Goal: Task Accomplishment & Management: Manage account settings

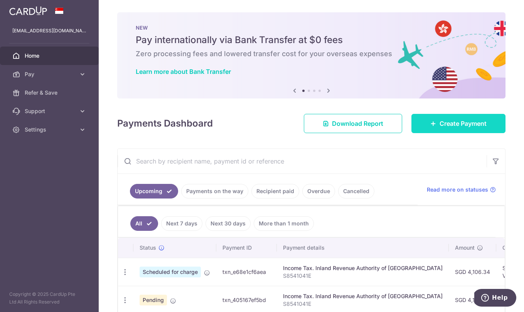
click at [439, 121] on span "Create Payment" at bounding box center [462, 123] width 47 height 9
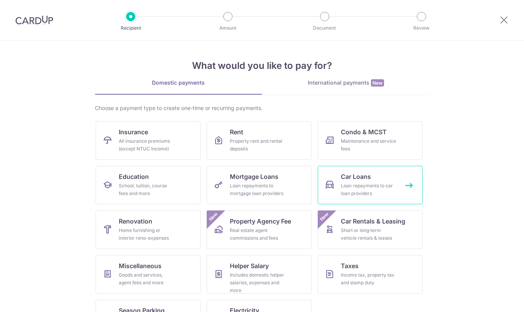
click at [374, 190] on div "Loan repayments to car loan providers" at bounding box center [368, 189] width 55 height 15
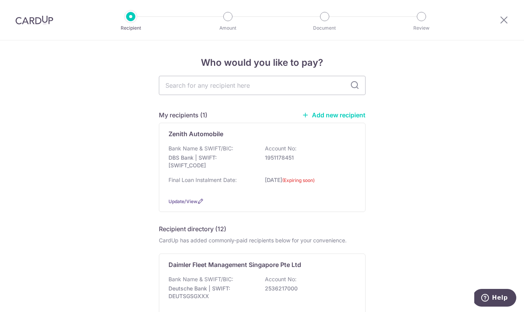
click at [357, 116] on link "Add new recipient" at bounding box center [334, 115] width 64 height 8
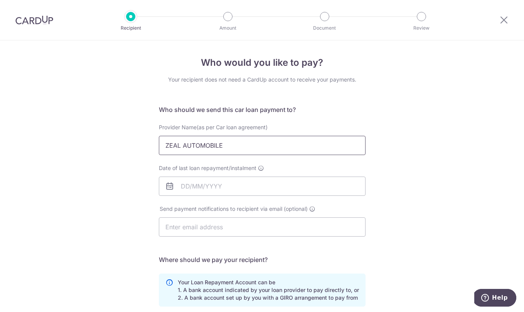
type input "ZEAL AUTOMOBILE"
click at [439, 193] on div "Who would you like to pay? Your recipient does not need a CardUp account to rec…" at bounding box center [262, 251] width 524 height 423
click at [296, 184] on input "Date of last loan repayment/instalment" at bounding box center [262, 186] width 207 height 19
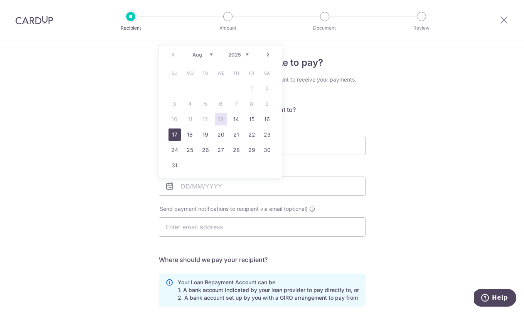
click at [170, 131] on link "17" at bounding box center [174, 135] width 12 height 12
type input "[DATE]"
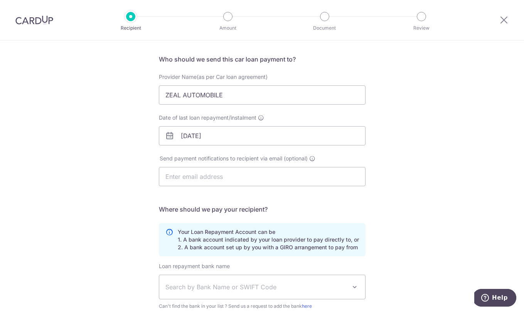
scroll to position [58, 0]
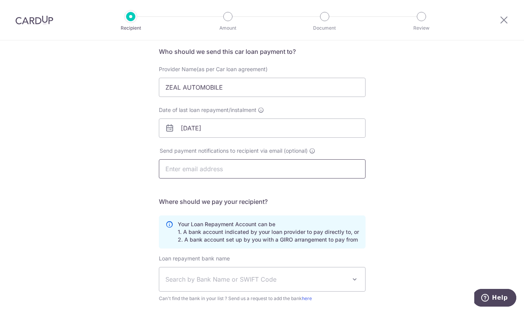
type input "M"
type input "maatthewtan@gmail.com"
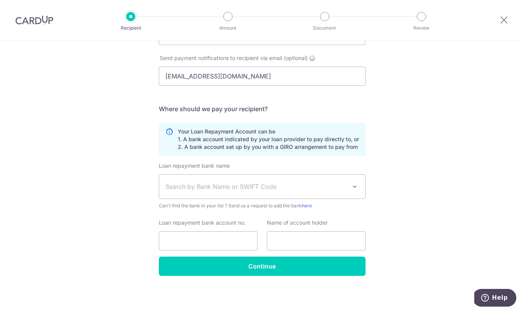
scroll to position [151, 0]
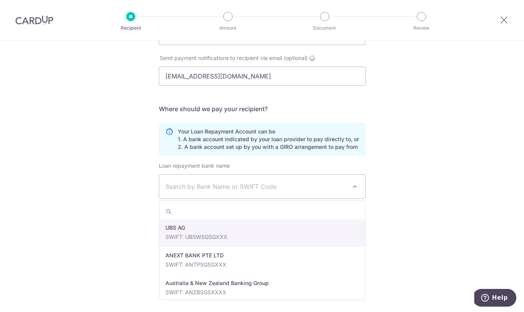
click at [236, 180] on span "Search by Bank Name or SWIFT Code" at bounding box center [262, 187] width 206 height 24
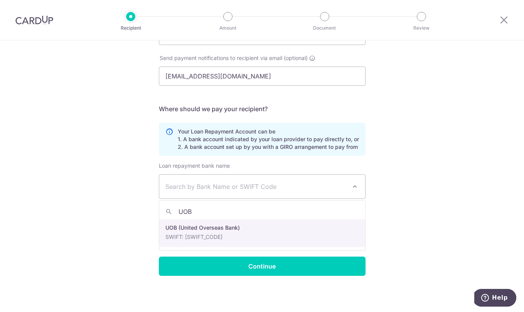
type input "UOB"
select select "18"
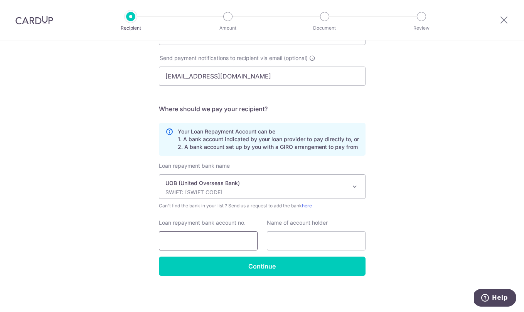
click at [195, 235] on input "Loan repayment bank account no." at bounding box center [208, 241] width 99 height 19
type input "2073105929"
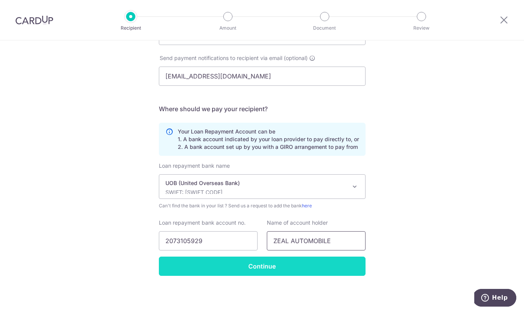
type input "ZEAL AUTOMOBILE"
click at [269, 261] on input "Continue" at bounding box center [262, 266] width 207 height 19
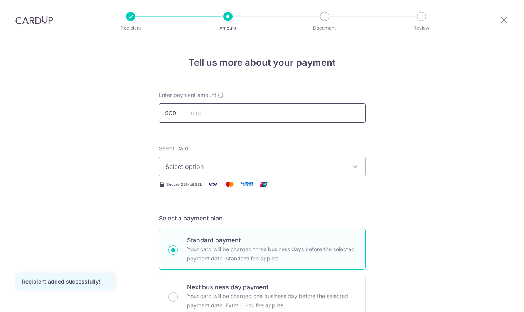
click at [263, 119] on input "text" at bounding box center [262, 113] width 207 height 19
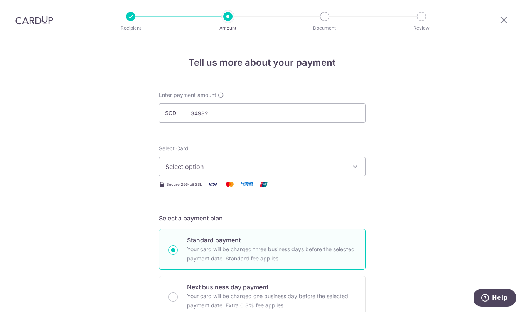
type input "34,982.00"
click at [250, 161] on button "Select option" at bounding box center [262, 166] width 207 height 19
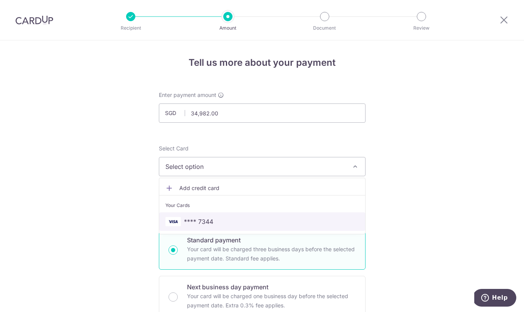
click at [213, 217] on span "**** 7344" at bounding box center [261, 221] width 193 height 9
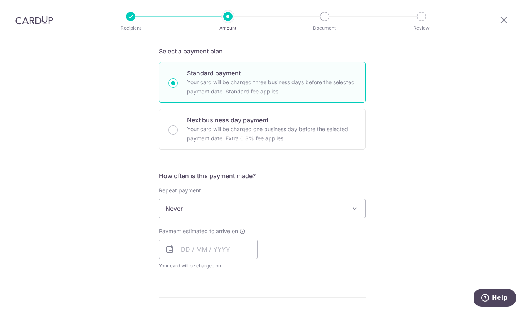
scroll to position [175, 0]
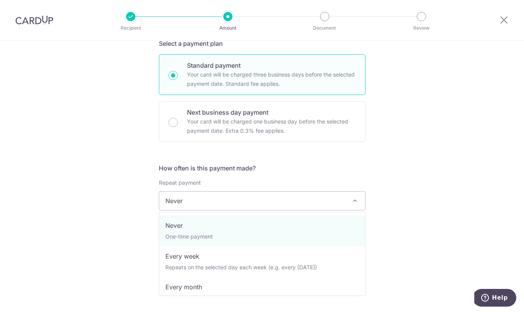
click at [281, 200] on span "Never" at bounding box center [262, 201] width 206 height 18
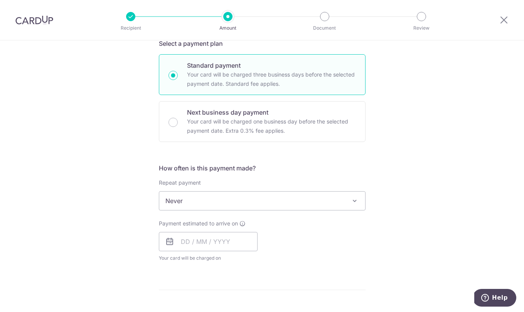
click at [281, 200] on span "Never" at bounding box center [262, 201] width 206 height 18
click at [185, 243] on input "text" at bounding box center [208, 241] width 99 height 19
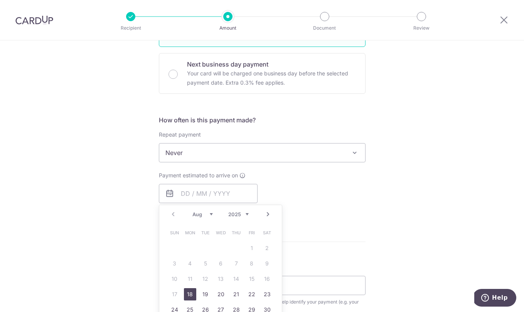
click at [191, 293] on link "18" at bounding box center [190, 295] width 12 height 12
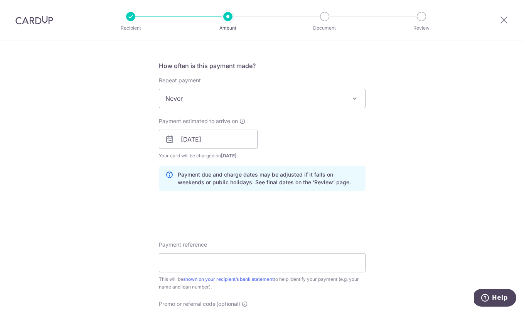
scroll to position [291, 0]
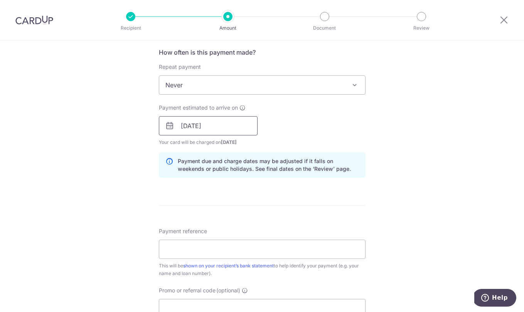
click at [235, 129] on input "18/08/2025" at bounding box center [208, 125] width 99 height 19
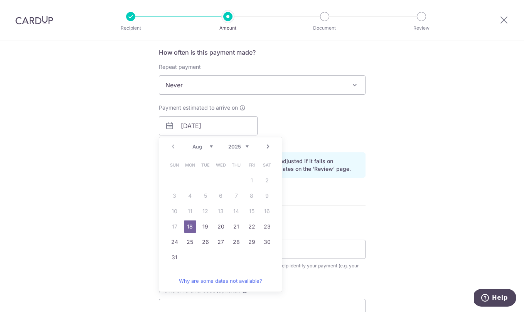
click at [198, 228] on td "19" at bounding box center [205, 226] width 15 height 15
type input "19/08/2025"
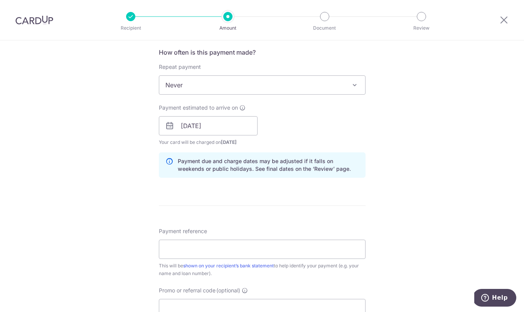
click at [204, 228] on span "Payment reference" at bounding box center [183, 232] width 48 height 8
click at [204, 240] on input "Payment reference" at bounding box center [262, 249] width 207 height 19
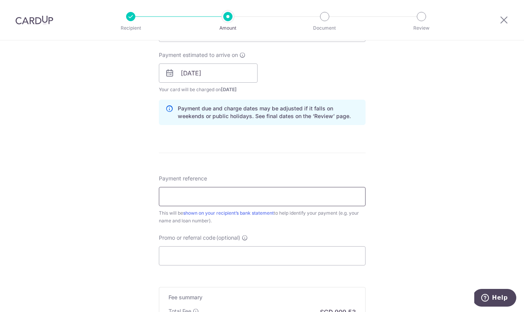
scroll to position [361, 0]
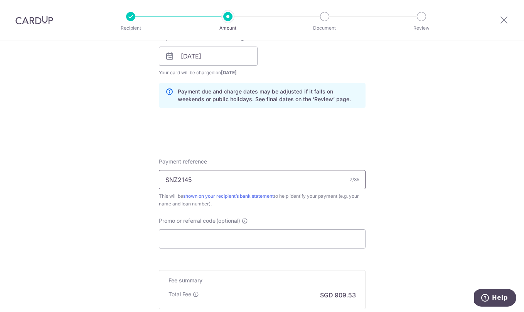
type input "SNZ2145"
click at [385, 188] on div "Tell us more about your payment Enter payment amount SGD 34,982.00 34982.00 Rec…" at bounding box center [262, 44] width 524 height 729
click at [227, 233] on input "Promo or referral code (optional)" at bounding box center [262, 239] width 207 height 19
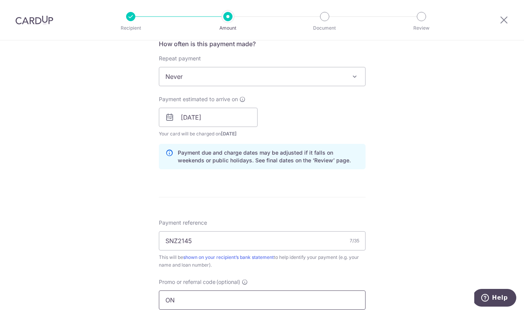
scroll to position [170, 0]
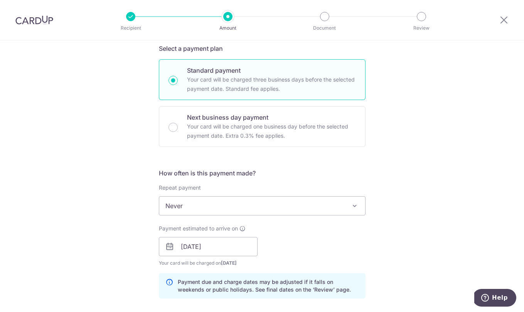
type input "ON"
click at [191, 209] on span "Never" at bounding box center [262, 206] width 206 height 18
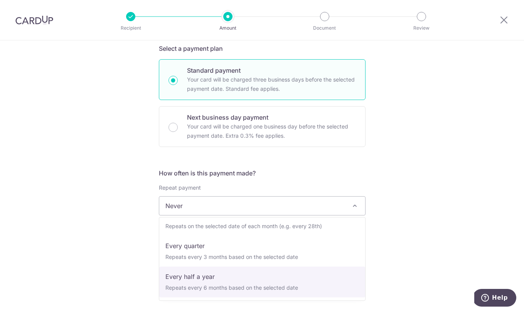
scroll to position [77, 0]
select select "5"
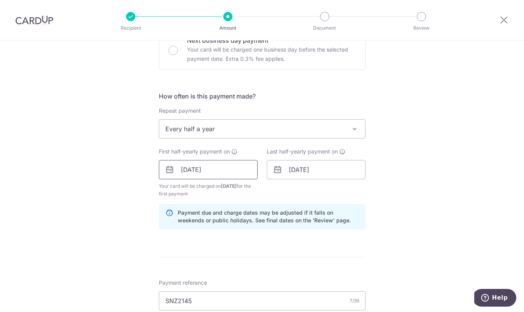
scroll to position [267, 0]
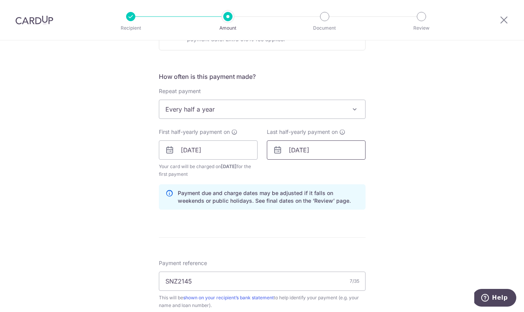
click at [338, 152] on input "19/08/2025" at bounding box center [316, 150] width 99 height 19
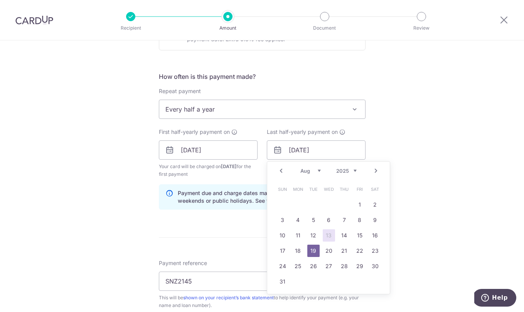
click at [377, 169] on link "Next" at bounding box center [375, 170] width 9 height 9
click at [312, 264] on link "30" at bounding box center [313, 266] width 12 height 12
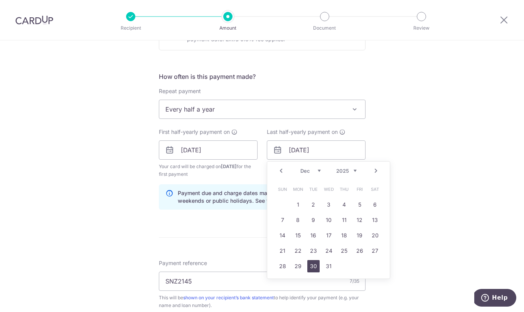
type input "30/12/2025"
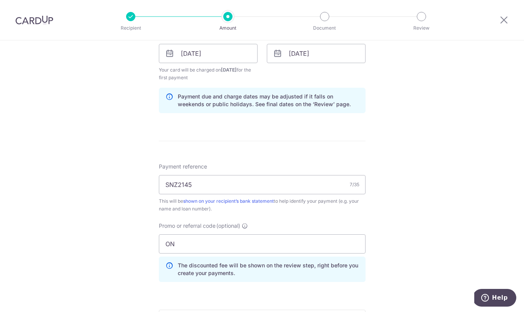
scroll to position [431, 0]
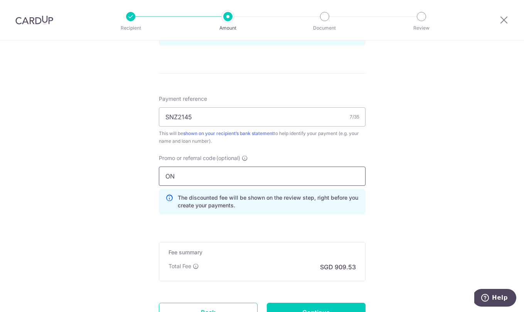
drag, startPoint x: 241, startPoint y: 176, endPoint x: 157, endPoint y: 170, distance: 84.6
click at [158, 171] on div "Promo or referral code (optional) ON The discounted fee will be shown on the re…" at bounding box center [262, 187] width 216 height 66
paste input "REC185"
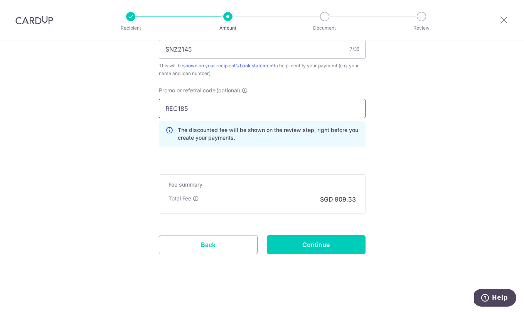
type input "REC185"
click at [312, 254] on input "Continue" at bounding box center [316, 244] width 99 height 19
type input "Create Schedule"
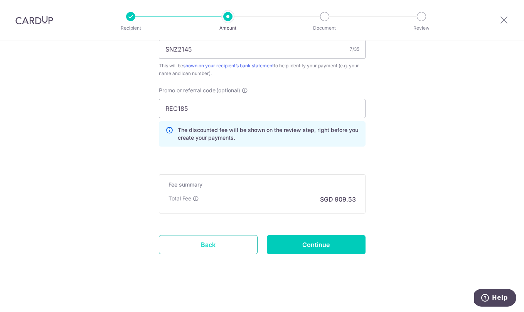
scroll to position [478, 0]
click at [205, 248] on link "Back" at bounding box center [208, 244] width 99 height 19
click at [216, 245] on link "Back" at bounding box center [208, 244] width 99 height 19
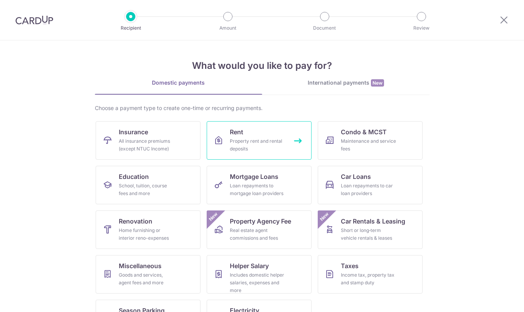
scroll to position [23, 0]
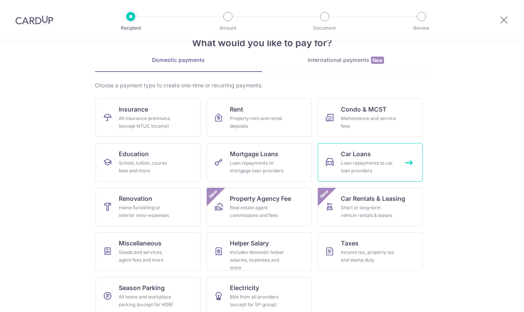
click at [362, 161] on div "Loan repayments to car loan providers" at bounding box center [368, 167] width 55 height 15
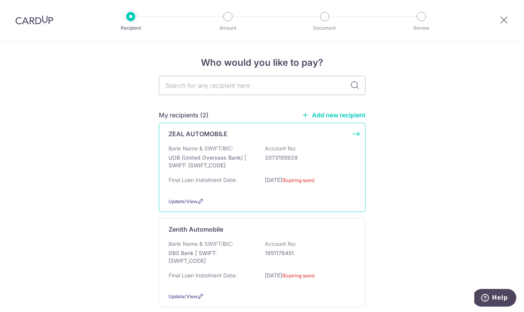
click at [356, 133] on div "ZEAL AUTOMOBILE Bank Name & SWIFT/BIC: UOB (United Overseas Bank) | SWIFT: [SWI…" at bounding box center [262, 167] width 207 height 89
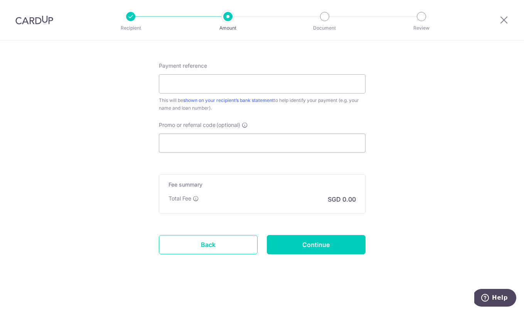
scroll to position [425, 0]
click at [208, 240] on link "Back" at bounding box center [208, 244] width 99 height 19
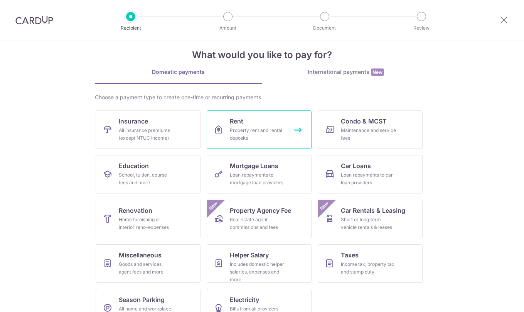
scroll to position [12, 0]
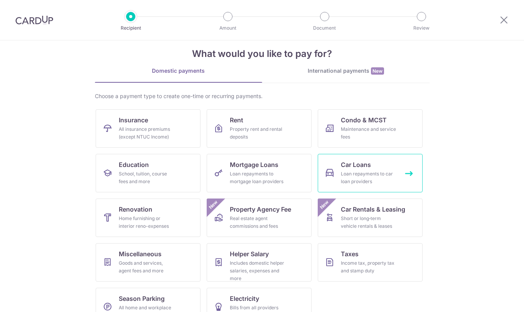
click at [364, 173] on div "Loan repayments to car loan providers" at bounding box center [368, 177] width 55 height 15
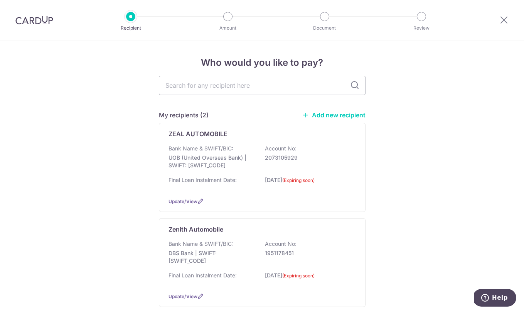
click at [341, 118] on link "Add new recipient" at bounding box center [334, 115] width 64 height 8
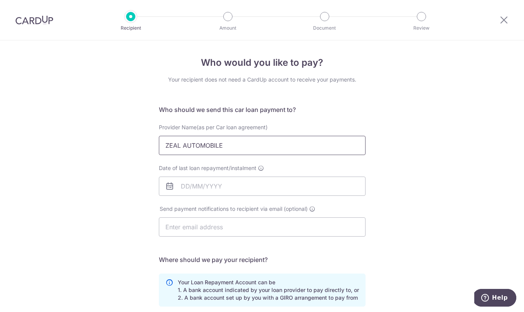
type input "ZEAL AUTOMOBILE"
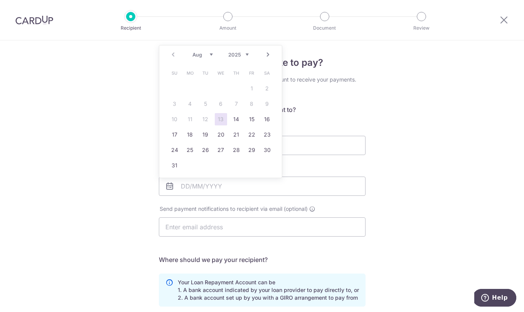
click at [267, 56] on link "Next" at bounding box center [267, 54] width 9 height 9
click at [225, 147] on link "31" at bounding box center [221, 150] width 12 height 12
type input "[DATE]"
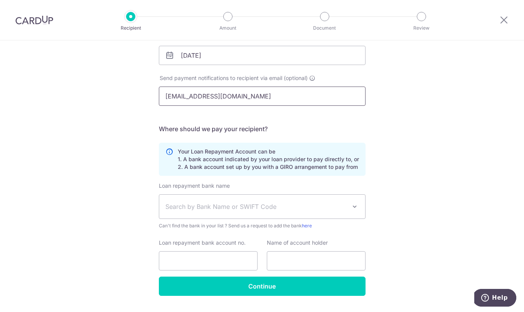
scroll to position [151, 0]
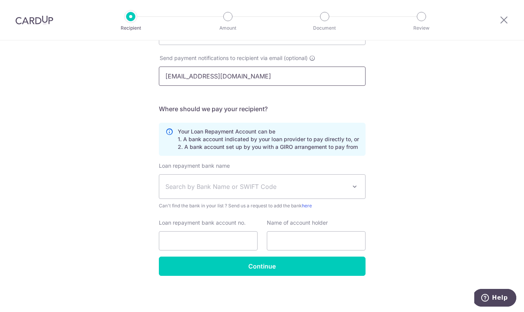
type input "[EMAIL_ADDRESS][DOMAIN_NAME]"
click at [216, 191] on span "Search by Bank Name or SWIFT Code" at bounding box center [255, 186] width 181 height 9
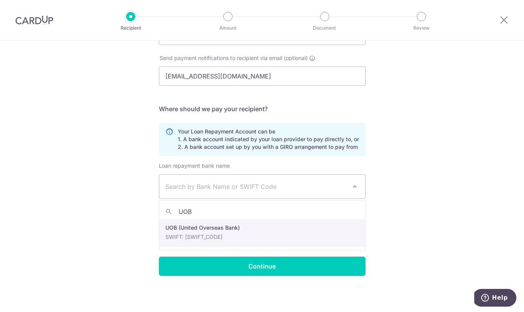
type input "UOB"
select select "18"
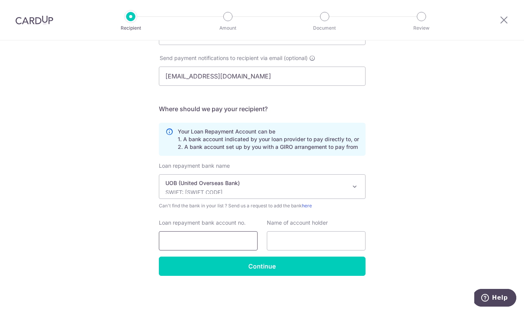
click at [208, 233] on input "Loan repayment bank account no." at bounding box center [208, 241] width 99 height 19
type input "2073105929"
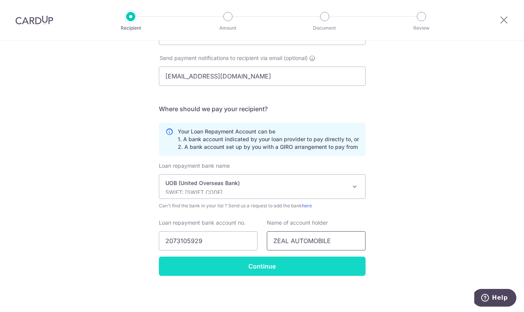
type input "ZEAL AUTOMOBILE"
click at [250, 271] on input "Continue" at bounding box center [262, 266] width 207 height 19
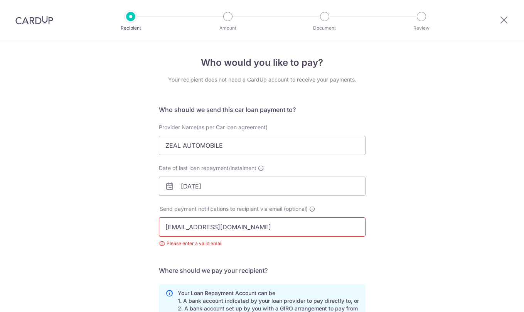
scroll to position [162, 0]
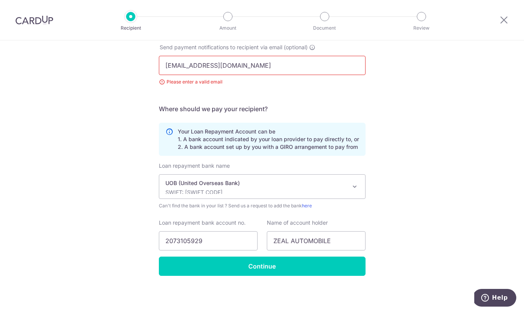
drag, startPoint x: 267, startPoint y: 64, endPoint x: 101, endPoint y: 47, distance: 166.1
click at [101, 47] on div "Who would you like to pay? Your recipient does not need a CardUp account to rec…" at bounding box center [262, 96] width 524 height 434
type input "maatthewtan@gmail.com"
click at [210, 112] on h5 "Where should we pay your recipient?" at bounding box center [262, 108] width 207 height 9
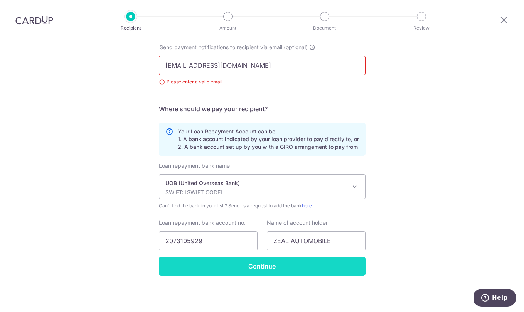
click at [216, 262] on input "Continue" at bounding box center [262, 266] width 207 height 19
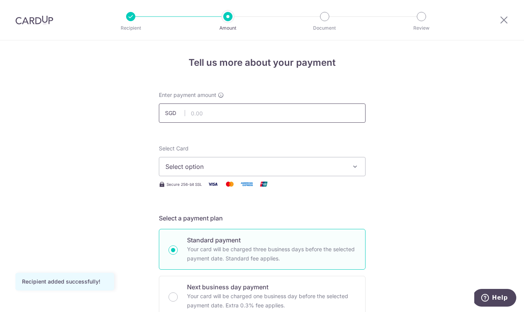
click at [219, 118] on input "text" at bounding box center [262, 113] width 207 height 19
type input "30,064.70"
click at [292, 172] on button "Select option" at bounding box center [262, 166] width 207 height 19
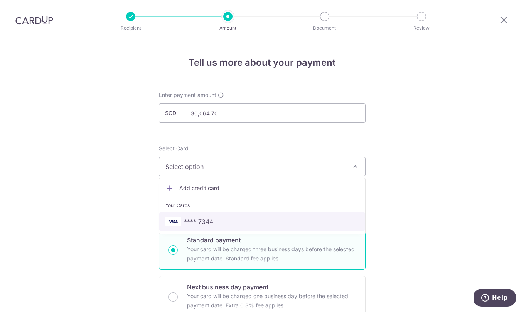
click at [212, 223] on span "**** 7344" at bounding box center [198, 221] width 29 height 9
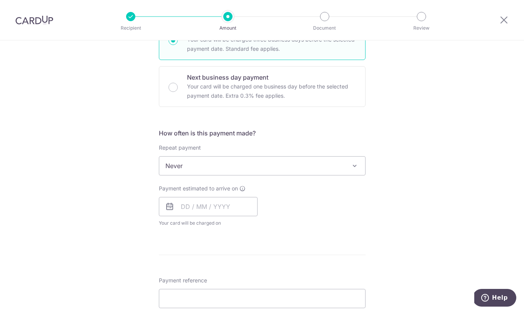
scroll to position [222, 0]
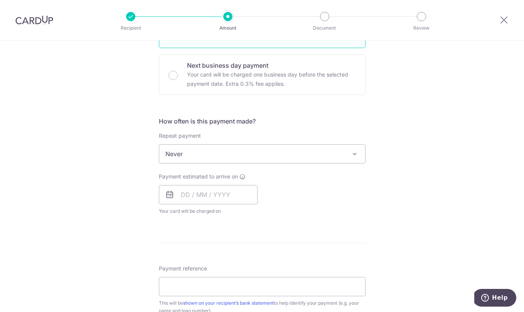
click at [200, 165] on div "How often is this payment made? Repeat payment Never Every week Every month Eve…" at bounding box center [262, 169] width 207 height 105
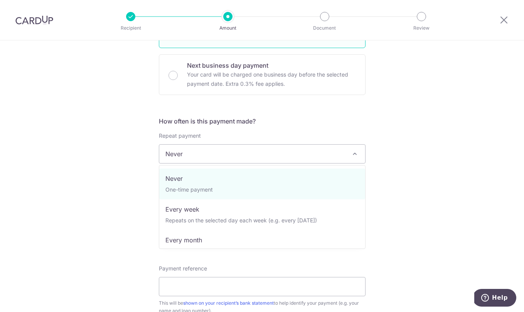
click at [200, 156] on span "Never" at bounding box center [262, 154] width 206 height 18
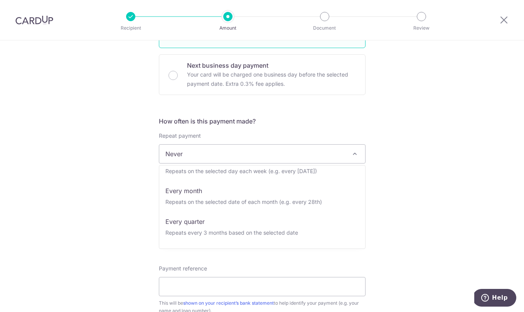
scroll to position [65, 0]
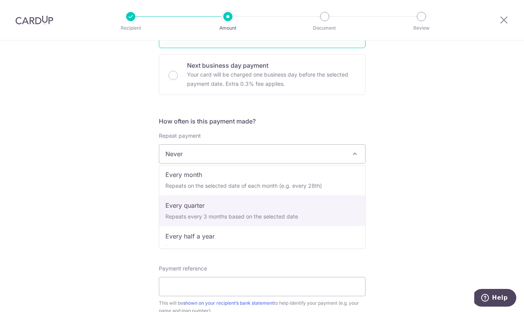
select select "4"
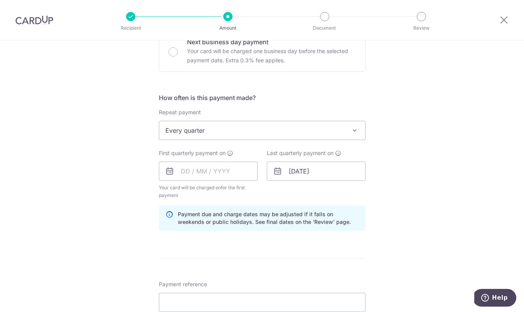
scroll to position [246, 0]
click at [187, 169] on input "text" at bounding box center [208, 170] width 99 height 19
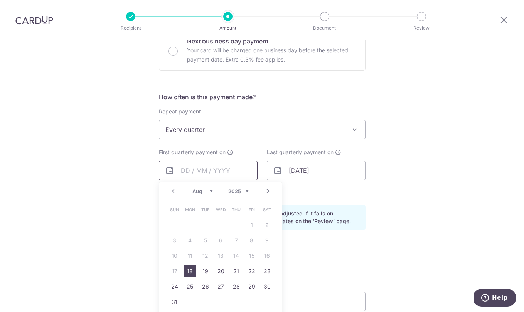
scroll to position [286, 0]
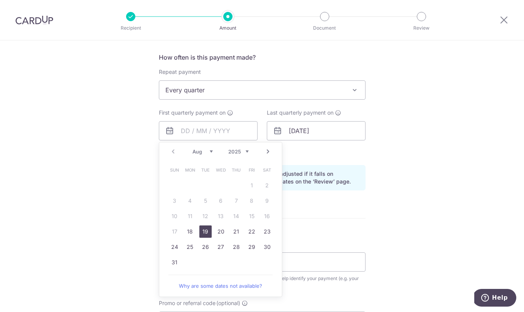
click at [206, 230] on link "19" at bounding box center [205, 232] width 12 height 12
type input "[DATE]"
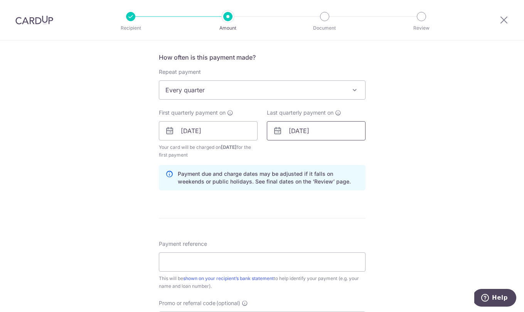
click at [295, 131] on input "31/12/2025" at bounding box center [316, 130] width 99 height 19
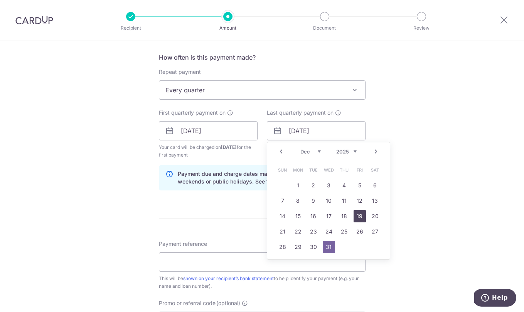
click at [358, 215] on link "19" at bounding box center [359, 216] width 12 height 12
type input "[DATE]"
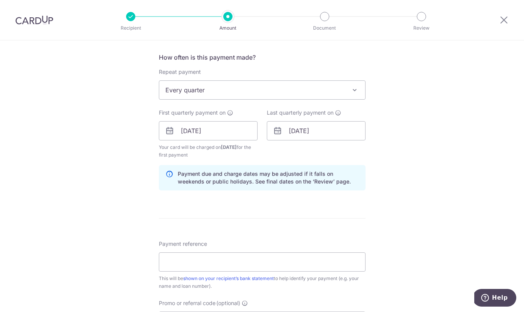
click at [408, 170] on div "Tell us more about your payment Enter payment amount SGD 30,064.70 30064.70 Rec…" at bounding box center [262, 123] width 524 height 736
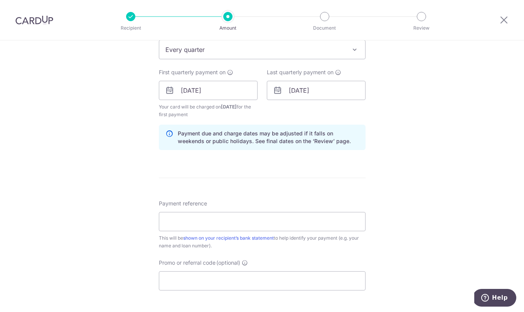
scroll to position [337, 0]
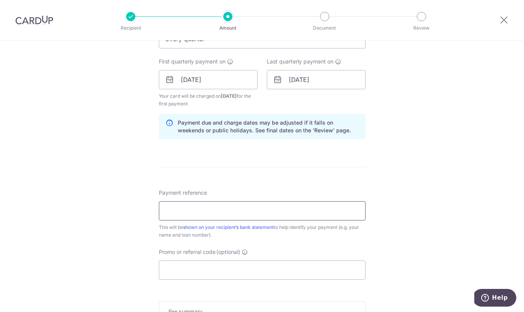
click at [186, 209] on input "Payment reference" at bounding box center [262, 210] width 207 height 19
type input "s"
type input "SNZ2145A"
click at [406, 209] on div "Tell us more about your payment Enter payment amount SGD 30,064.70 30064.70 Rec…" at bounding box center [262, 71] width 524 height 736
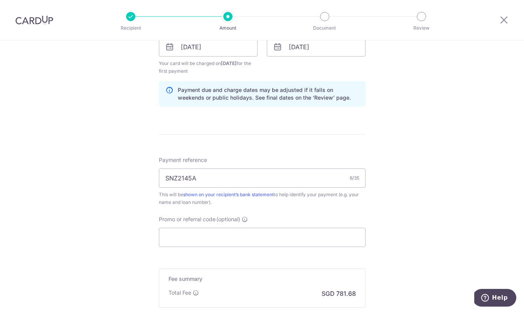
scroll to position [394, 0]
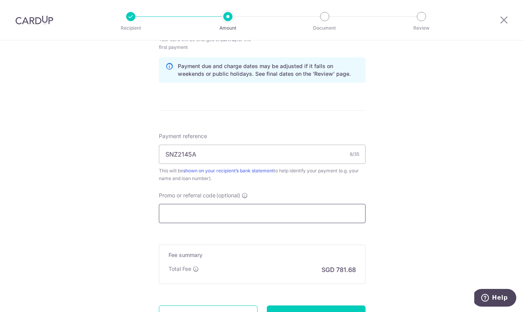
click at [194, 218] on input "Promo or referral code (optional)" at bounding box center [262, 213] width 207 height 19
paste input "REC185"
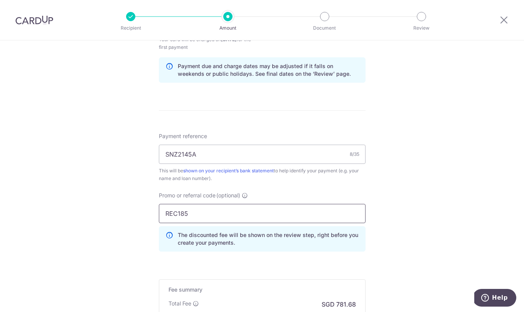
type input "REC185"
click at [423, 191] on div "Tell us more about your payment Enter payment amount SGD 30,064.70 30064.70 Rec…" at bounding box center [262, 32] width 524 height 771
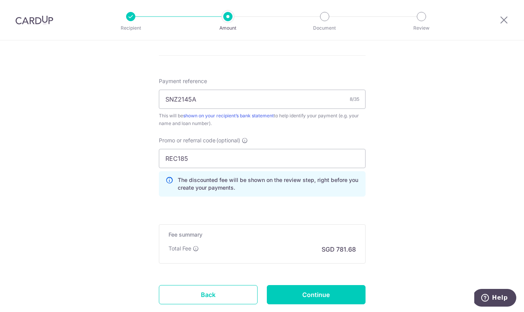
scroll to position [477, 0]
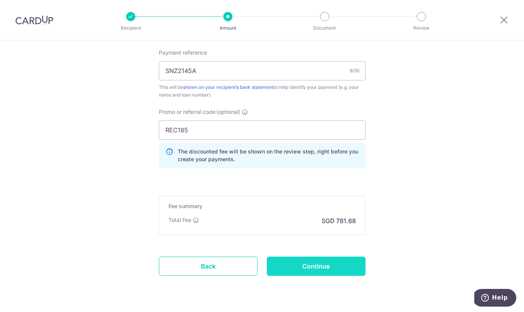
click at [339, 266] on input "Continue" at bounding box center [316, 266] width 99 height 19
type input "Create Schedule"
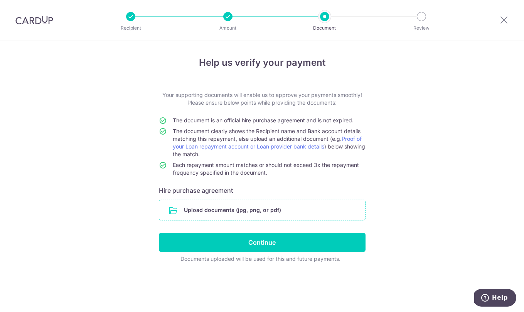
click at [207, 207] on input "file" at bounding box center [262, 210] width 206 height 20
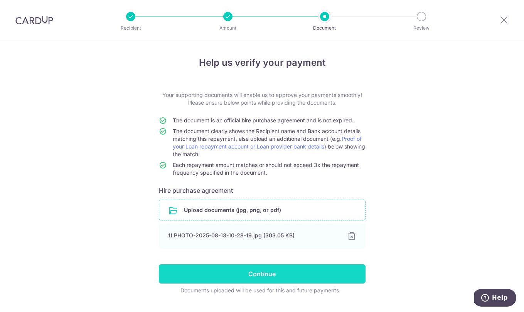
click at [250, 278] on input "Continue" at bounding box center [262, 274] width 207 height 19
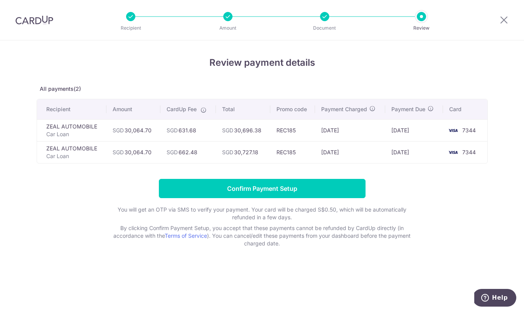
click at [326, 25] on p "Document" at bounding box center [324, 28] width 57 height 8
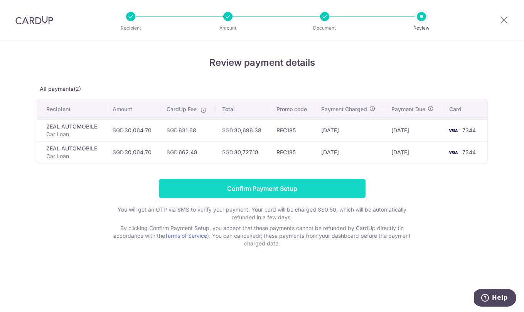
click at [240, 191] on input "Confirm Payment Setup" at bounding box center [262, 188] width 207 height 19
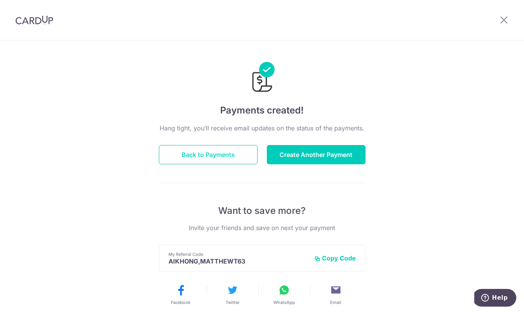
click at [214, 148] on button "Back to Payments" at bounding box center [208, 154] width 99 height 19
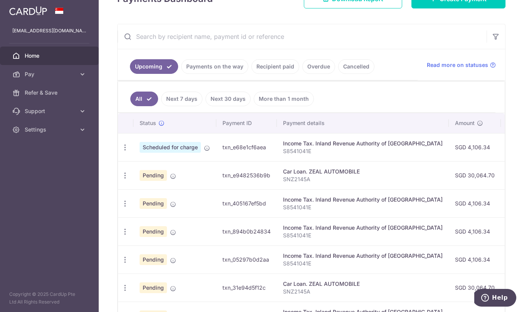
scroll to position [126, 0]
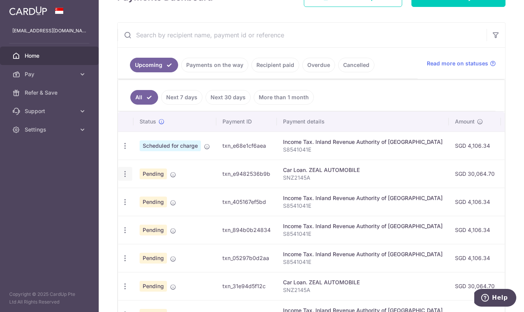
click at [124, 170] on div "Update payment Cancel payment" at bounding box center [125, 174] width 14 height 14
click at [124, 150] on icon "button" at bounding box center [125, 146] width 8 height 8
click at [156, 194] on span "Update payment" at bounding box center [166, 195] width 52 height 9
radio input "true"
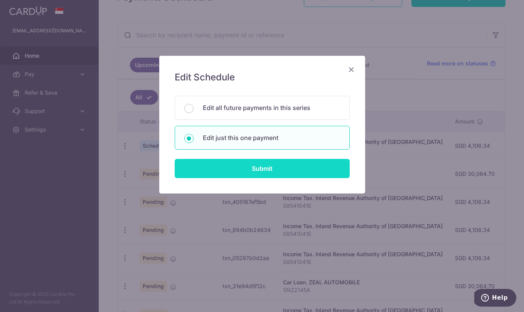
click at [257, 176] on input "Submit" at bounding box center [262, 168] width 175 height 19
radio input "true"
type input "30,064.70"
type input "[DATE]"
type input "SNZ2145A"
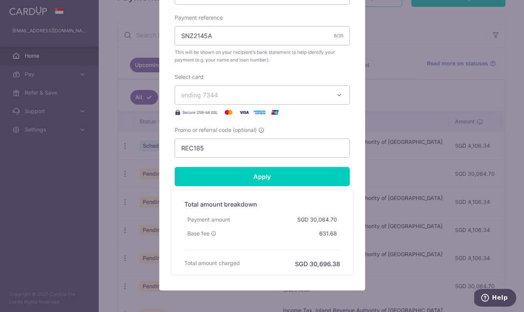
scroll to position [285, 0]
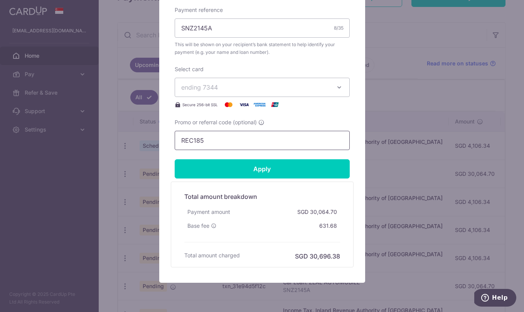
drag, startPoint x: 222, startPoint y: 144, endPoint x: 155, endPoint y: 144, distance: 66.7
click at [156, 144] on div "Edit payment By clicking apply, you will make changes to all payments to ZEAL A…" at bounding box center [262, 156] width 524 height 312
paste input "MILELION"
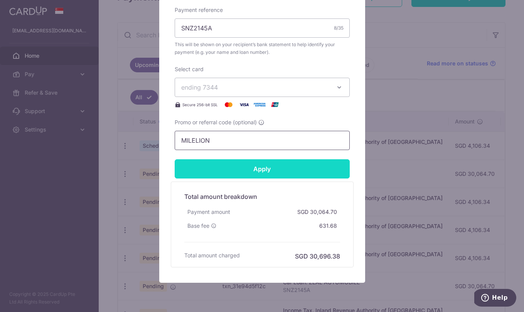
type input "MILELION"
click at [225, 167] on input "Apply" at bounding box center [262, 169] width 175 height 19
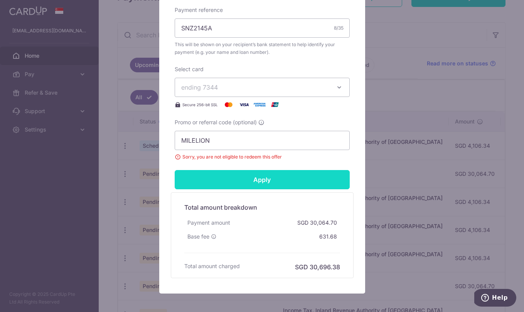
click at [228, 175] on input "Apply" at bounding box center [262, 179] width 175 height 19
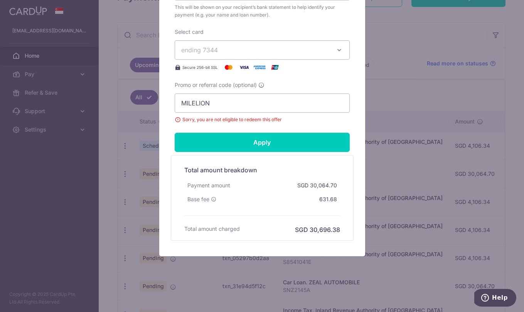
scroll to position [323, 0]
drag, startPoint x: 341, startPoint y: 200, endPoint x: 306, endPoint y: 200, distance: 35.8
click at [306, 200] on div "Total amount breakdown Payment amount SGD 30,064.70 Base fee 631.68 Processing …" at bounding box center [261, 198] width 163 height 73
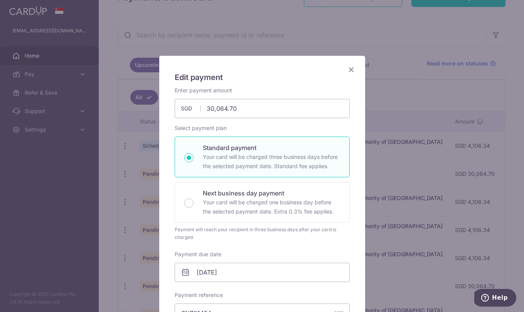
scroll to position [0, 0]
click at [353, 67] on icon "Close" at bounding box center [350, 70] width 9 height 10
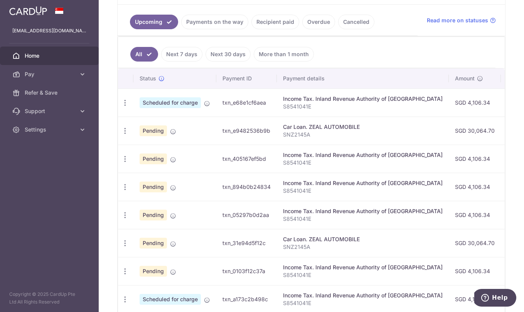
scroll to position [174, 0]
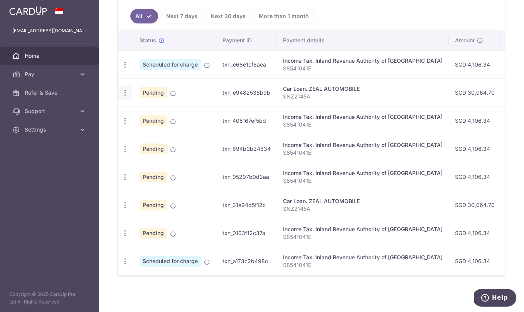
click at [122, 69] on icon "button" at bounding box center [125, 65] width 8 height 8
click at [156, 114] on span "Update payment" at bounding box center [166, 113] width 52 height 9
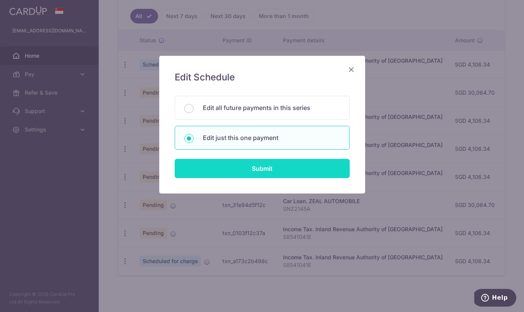
click at [276, 171] on input "Submit" at bounding box center [262, 168] width 175 height 19
radio input "true"
type input "30,064.70"
type input "[DATE]"
type input "SNZ2145A"
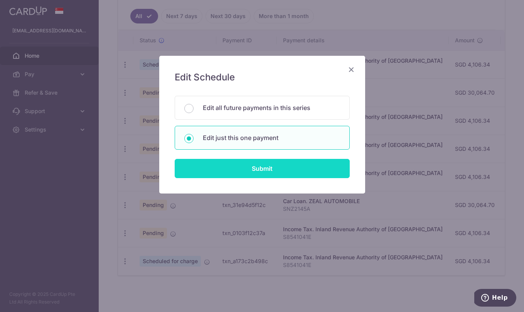
type input "REC185"
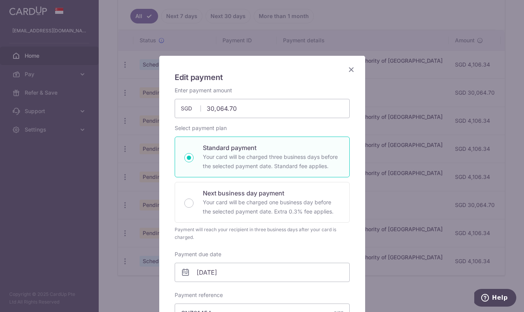
click at [351, 73] on icon "Close" at bounding box center [350, 70] width 9 height 10
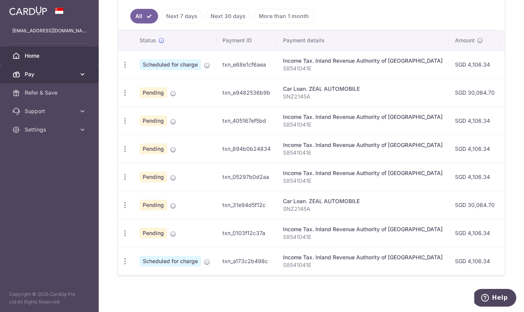
click at [84, 74] on icon at bounding box center [83, 75] width 8 height 8
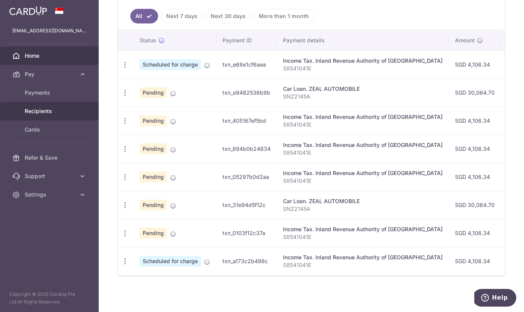
click at [39, 112] on span "Recipients" at bounding box center [50, 111] width 51 height 8
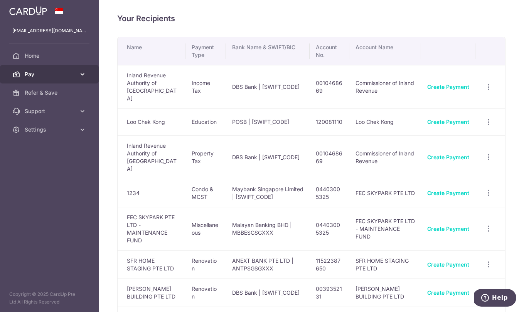
click at [77, 74] on link "Pay" at bounding box center [49, 74] width 99 height 18
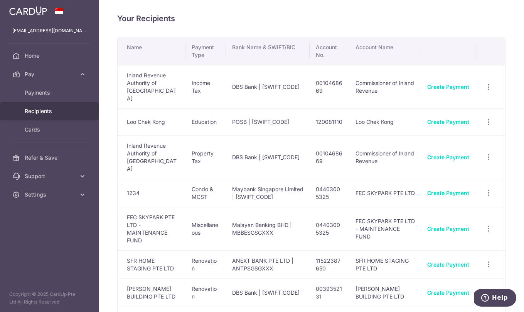
click at [58, 109] on span "Recipients" at bounding box center [50, 111] width 51 height 8
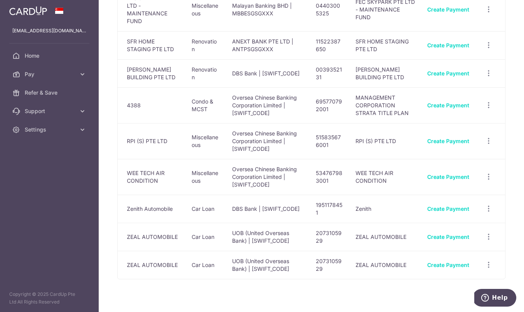
scroll to position [217, 0]
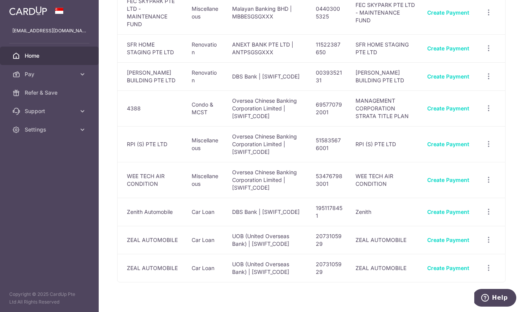
click at [35, 52] on span "Home" at bounding box center [50, 56] width 51 height 8
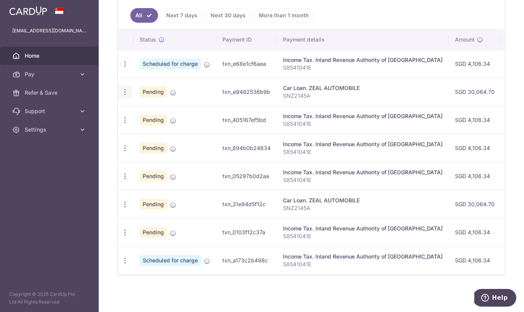
click at [122, 68] on icon "button" at bounding box center [125, 64] width 8 height 8
click at [269, 85] on td "txn_e9482536b9b" at bounding box center [246, 92] width 60 height 28
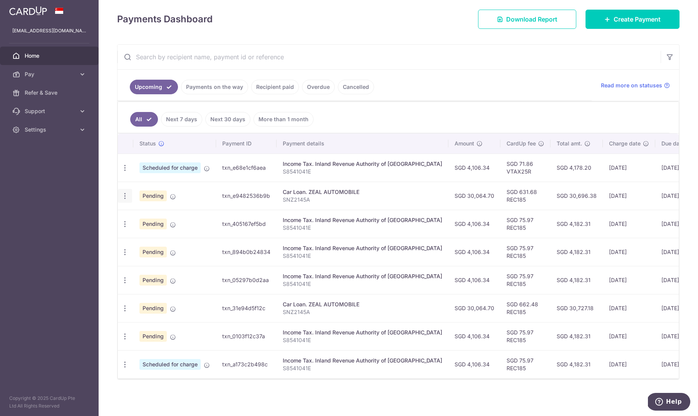
click at [125, 172] on icon "button" at bounding box center [125, 168] width 8 height 8
click at [175, 238] on span "Cancel payment" at bounding box center [166, 236] width 52 height 9
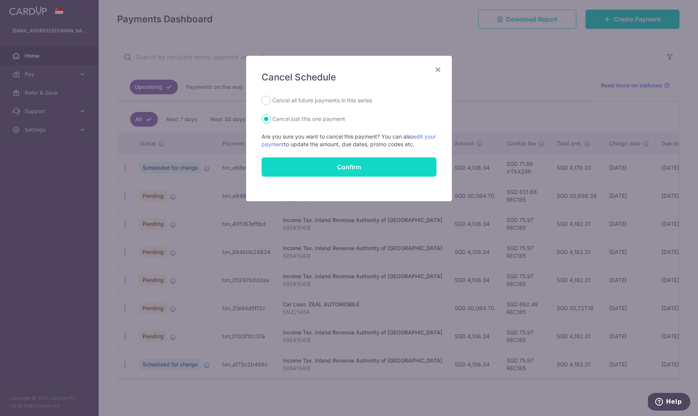
click at [396, 168] on input "Confirm" at bounding box center [349, 167] width 175 height 19
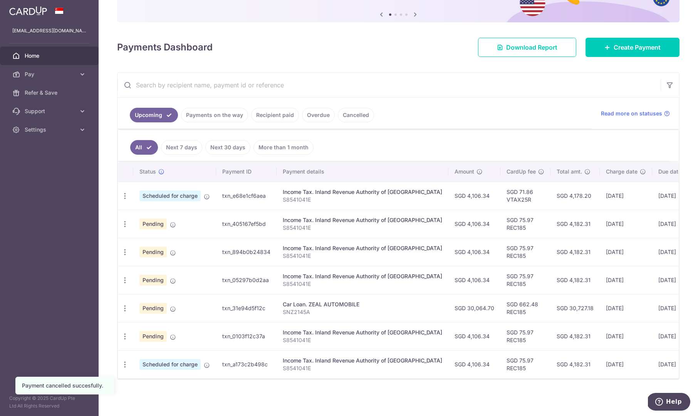
scroll to position [79, 0]
click at [122, 312] on div "Update payment Cancel payment" at bounding box center [125, 309] width 14 height 14
click at [122, 200] on icon "button" at bounding box center [125, 196] width 8 height 8
click at [156, 351] on span "Cancel payment" at bounding box center [166, 348] width 52 height 9
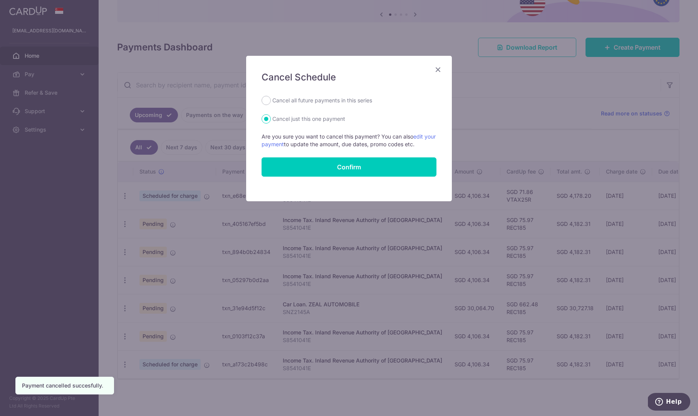
click at [356, 104] on label "Cancel all future payments in this series" at bounding box center [322, 100] width 100 height 9
click at [271, 104] on input "Cancel all future payments in this series" at bounding box center [266, 100] width 9 height 9
radio input "true"
click at [337, 162] on input "Confirm" at bounding box center [349, 167] width 175 height 19
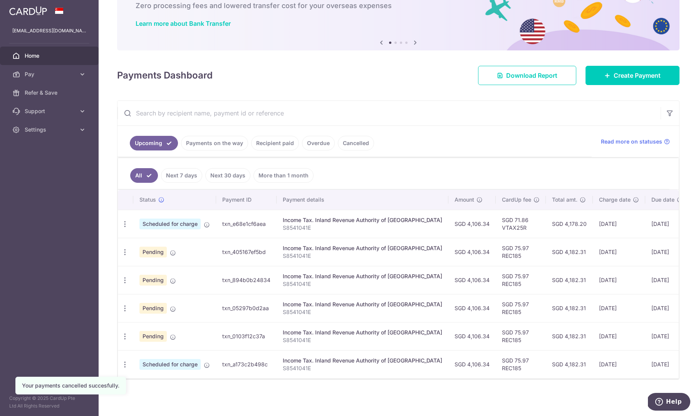
scroll to position [51, 0]
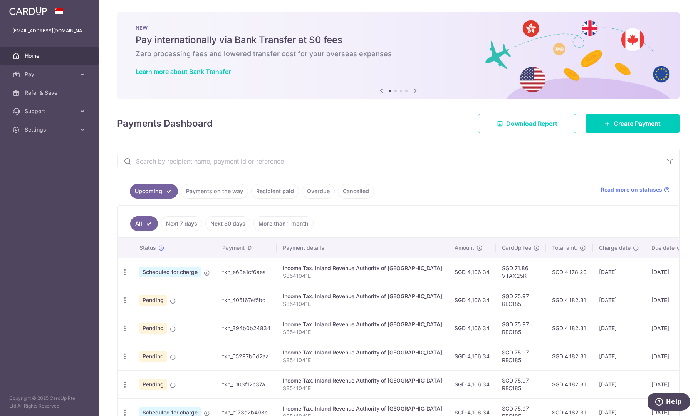
click at [214, 171] on input "text" at bounding box center [389, 161] width 543 height 25
click at [214, 200] on ul "Upcoming Payments on the way Recipient paid Overdue Cancelled" at bounding box center [355, 189] width 474 height 31
click at [211, 192] on link "Payments on the way" at bounding box center [214, 191] width 67 height 15
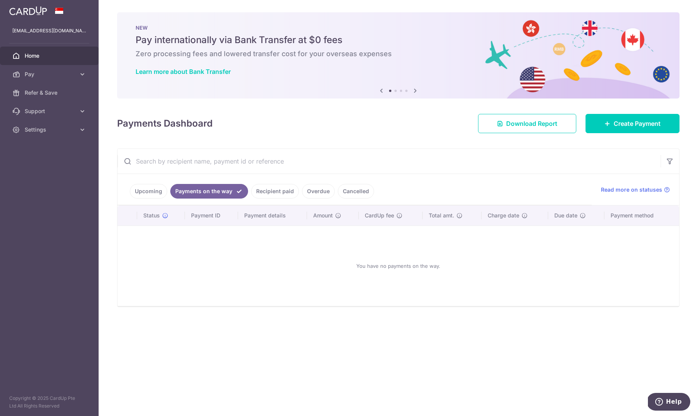
click at [276, 193] on link "Recipient paid" at bounding box center [275, 191] width 48 height 15
